Goal: Information Seeking & Learning: Learn about a topic

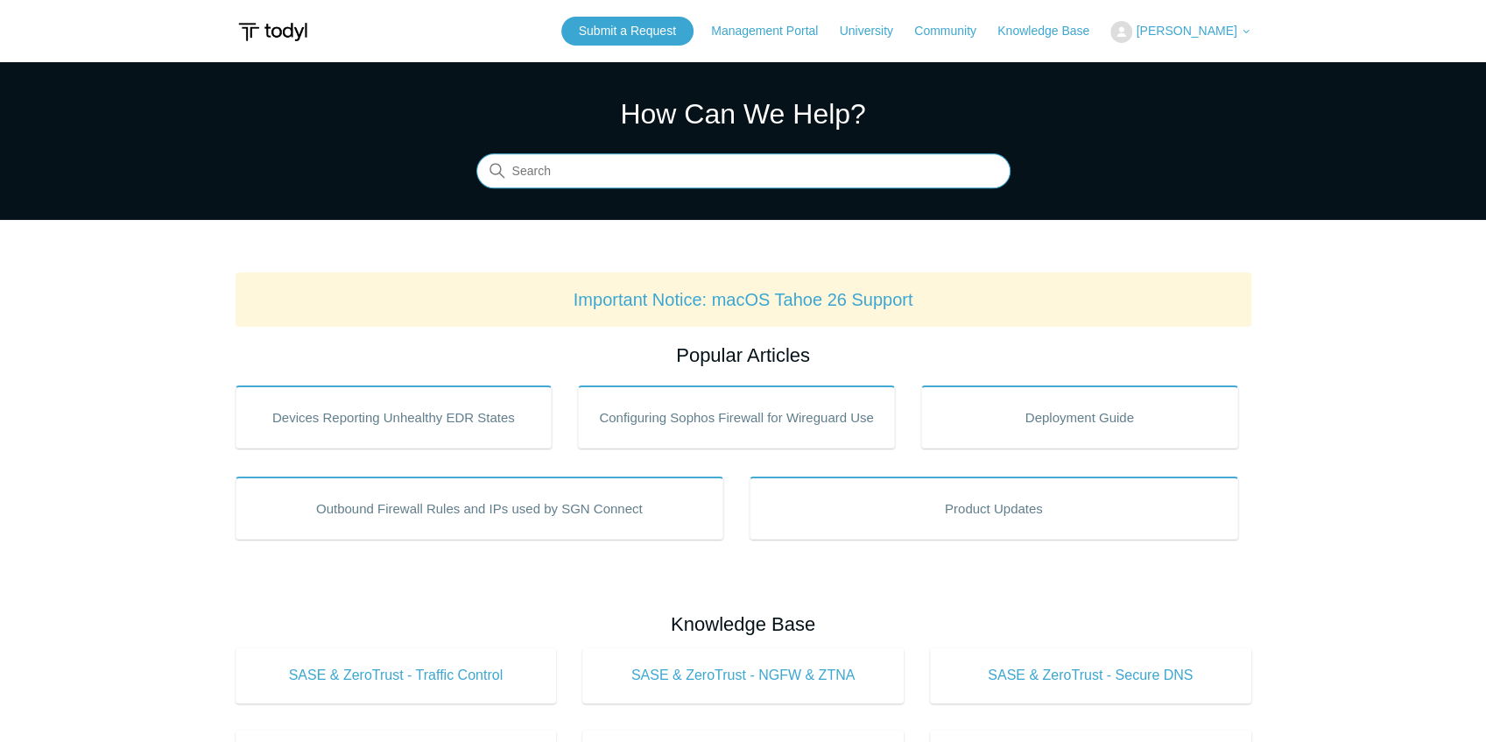
click at [595, 163] on input "Search" at bounding box center [743, 171] width 534 height 35
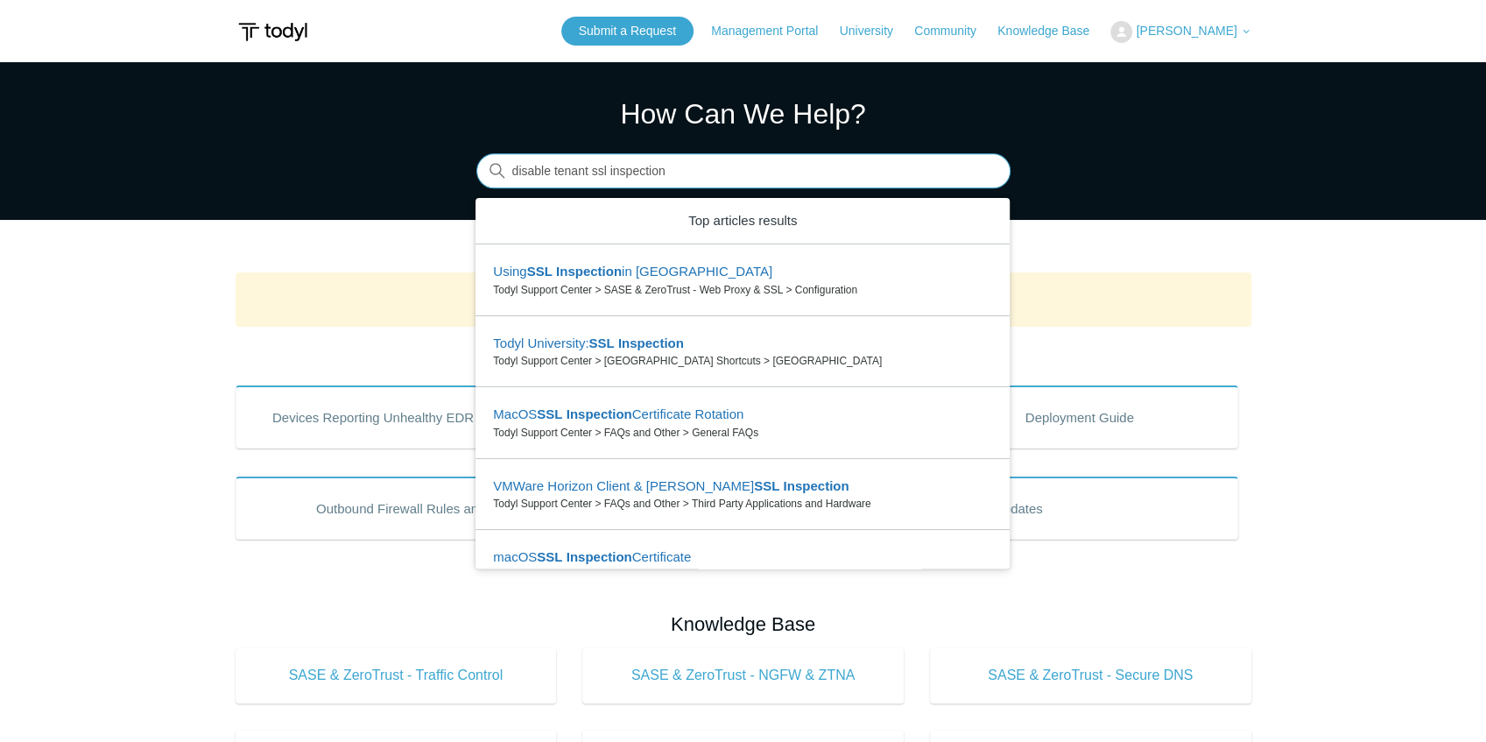
type input "disable tenant ssl inspection"
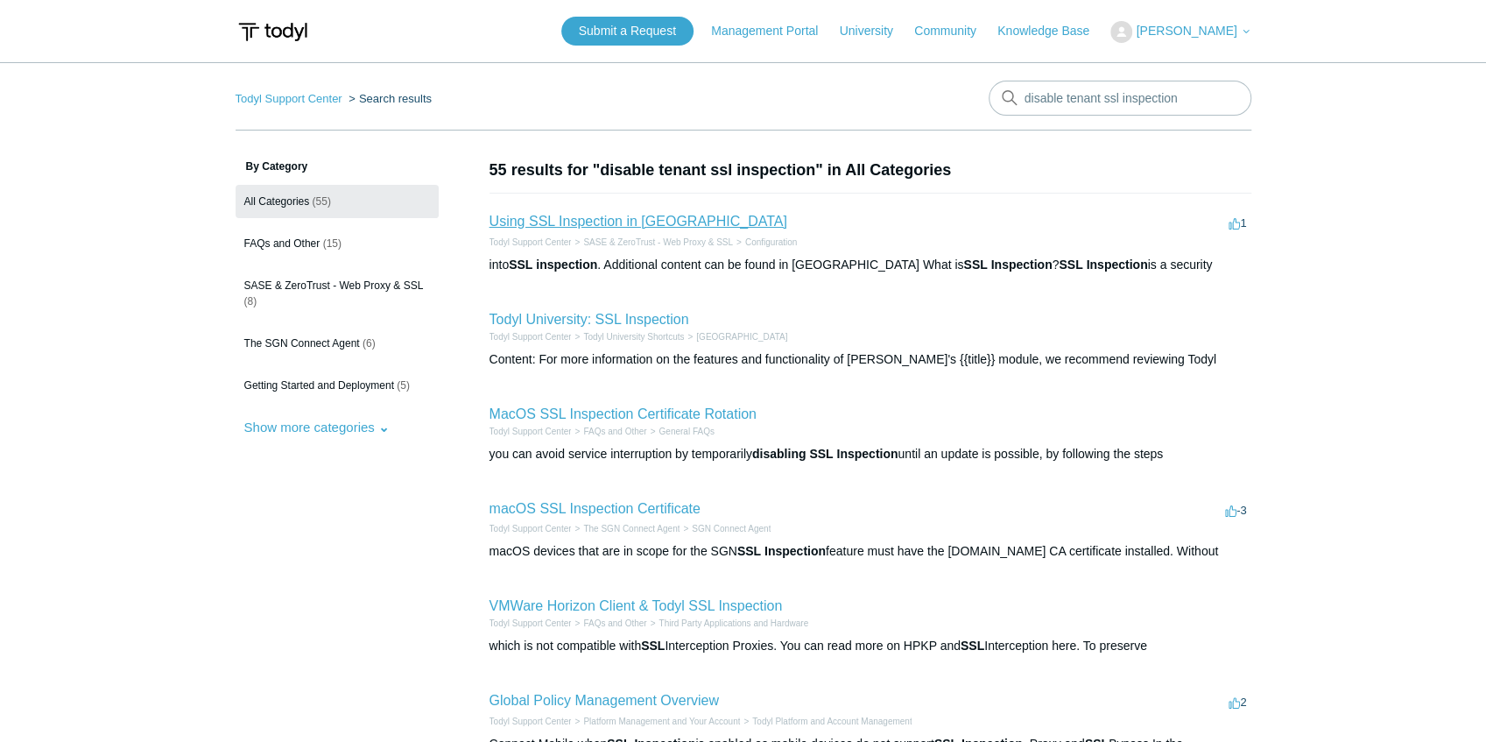
click at [560, 222] on link "Using SSL Inspection in [GEOGRAPHIC_DATA]" at bounding box center [639, 221] width 298 height 15
click at [1076, 100] on input "disable tenant ssl inspection" at bounding box center [1120, 98] width 263 height 35
type input "disable ssl inspection"
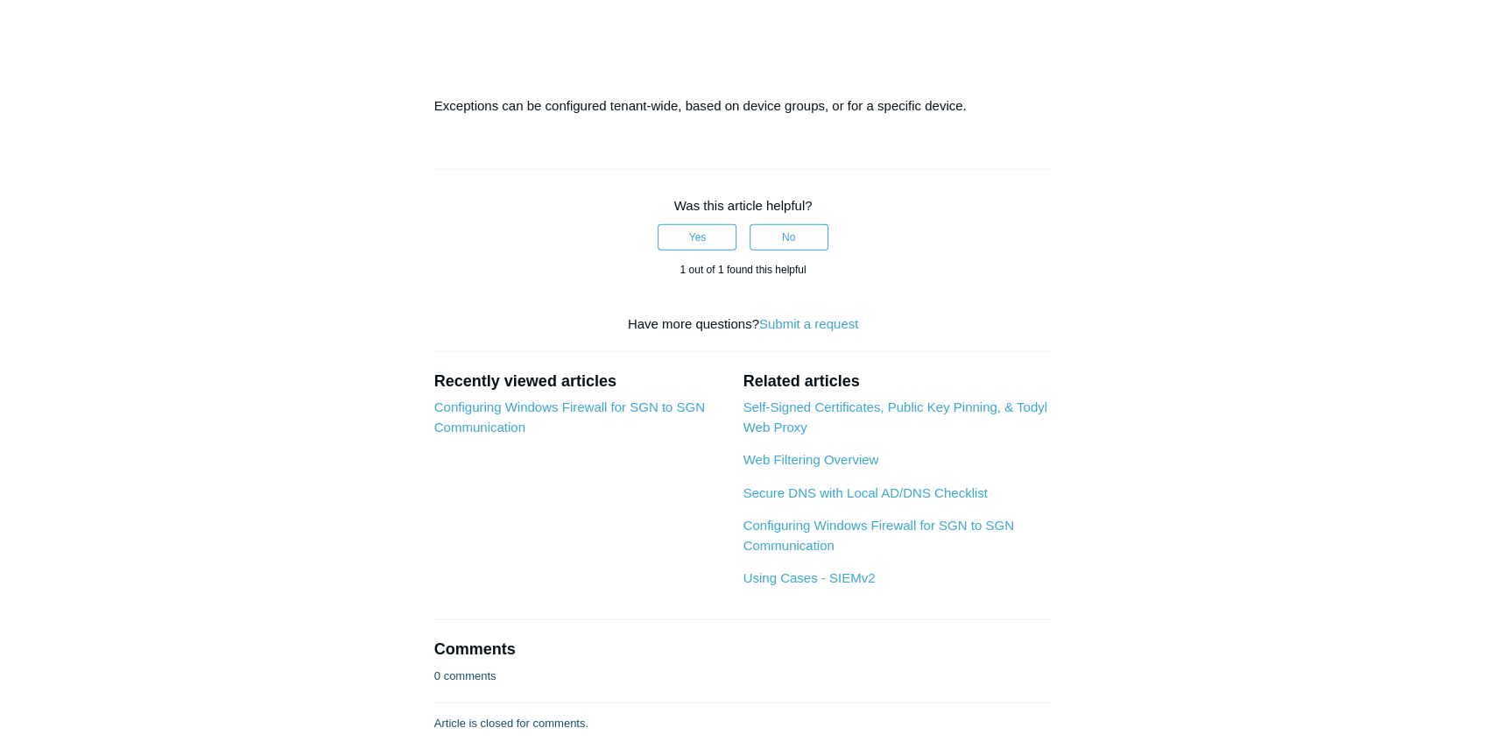
scroll to position [3152, 0]
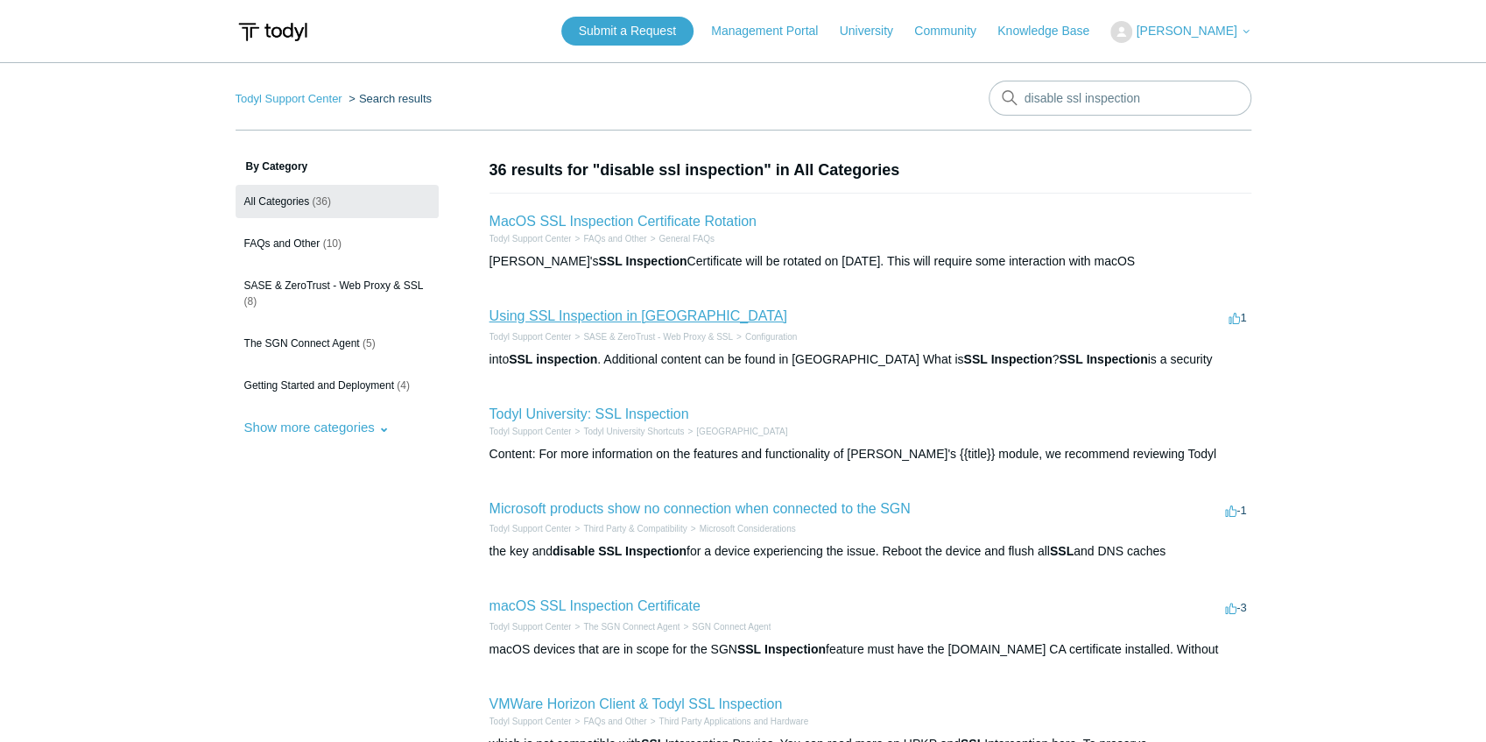
click at [616, 316] on link "Using SSL Inspection in [GEOGRAPHIC_DATA]" at bounding box center [639, 315] width 298 height 15
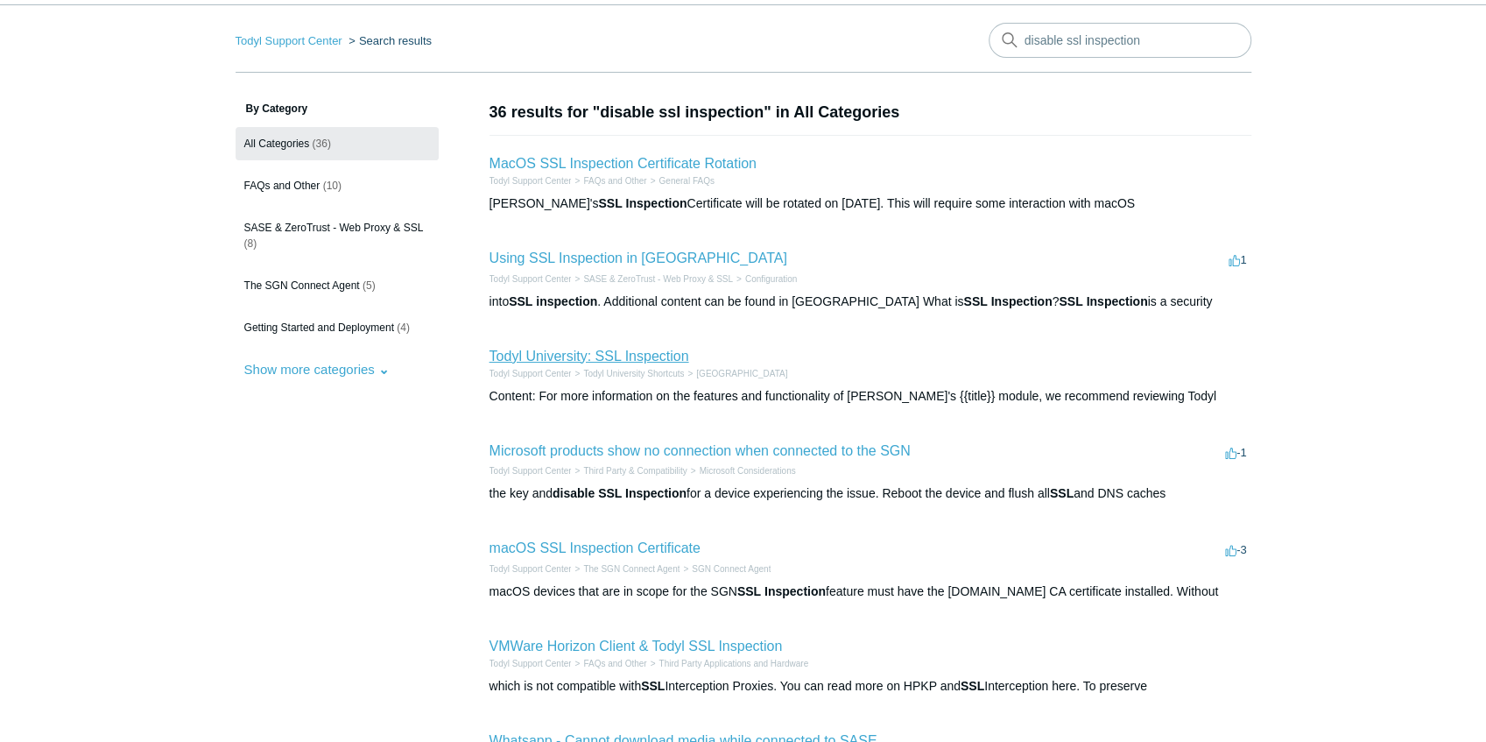
click at [651, 352] on link "Todyl University: SSL Inspection" at bounding box center [590, 356] width 200 height 15
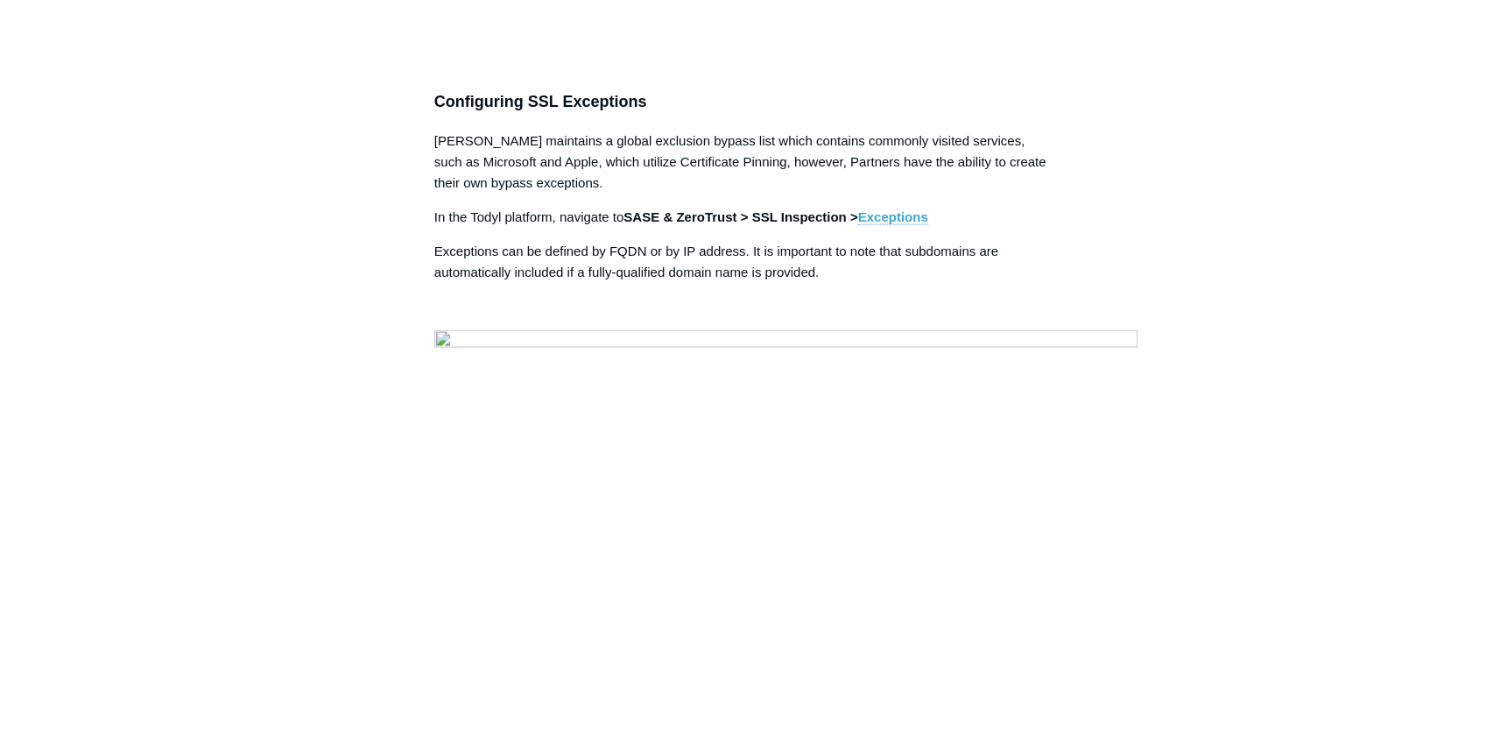
scroll to position [2335, 0]
